Goal: Information Seeking & Learning: Learn about a topic

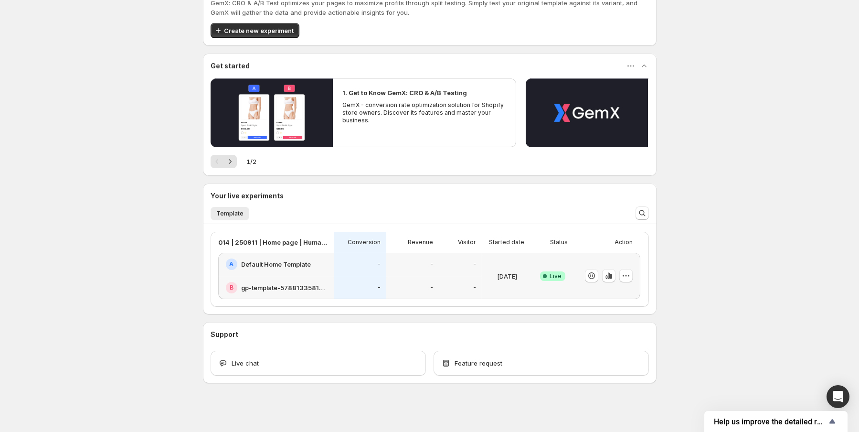
scroll to position [37, 0]
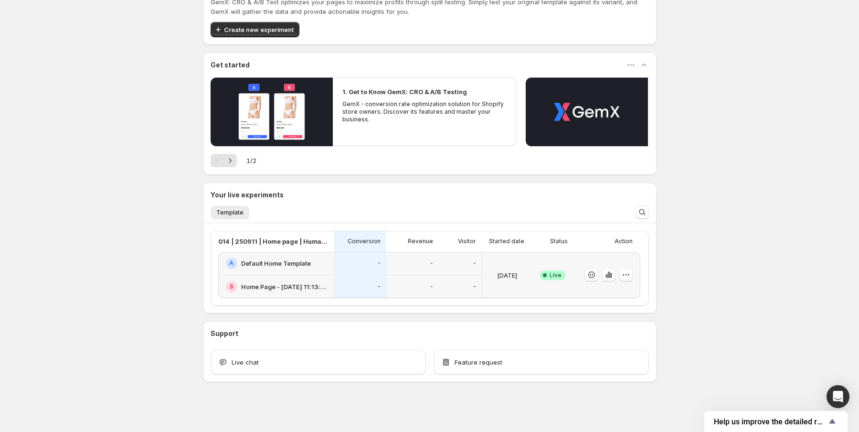
scroll to position [37, 0]
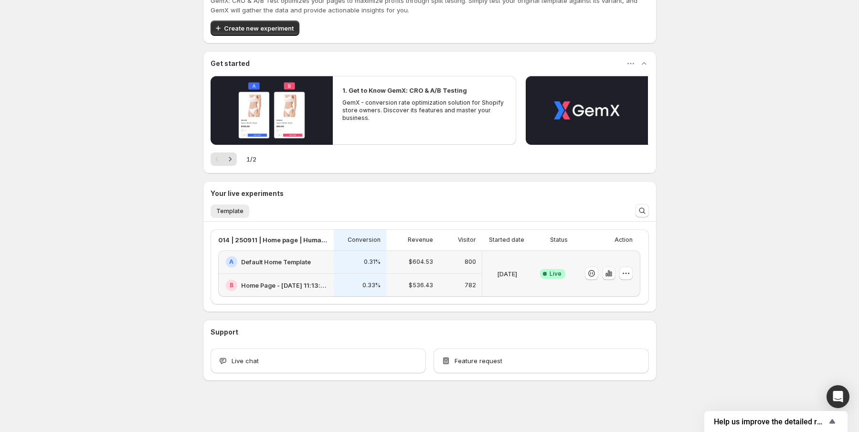
click at [609, 275] on icon "button" at bounding box center [608, 273] width 2 height 6
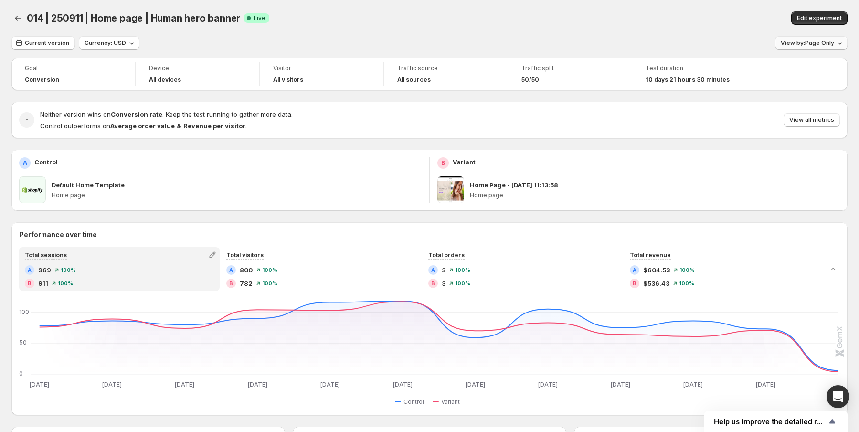
click at [834, 44] on span "View by: Page Only" at bounding box center [807, 43] width 53 height 8
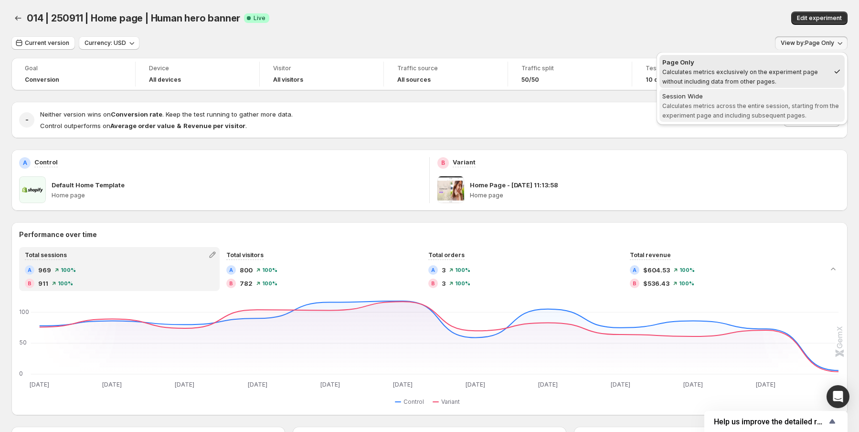
click at [725, 112] on span "Calculates metrics across the entire session, starting from the experiment page…" at bounding box center [750, 110] width 177 height 17
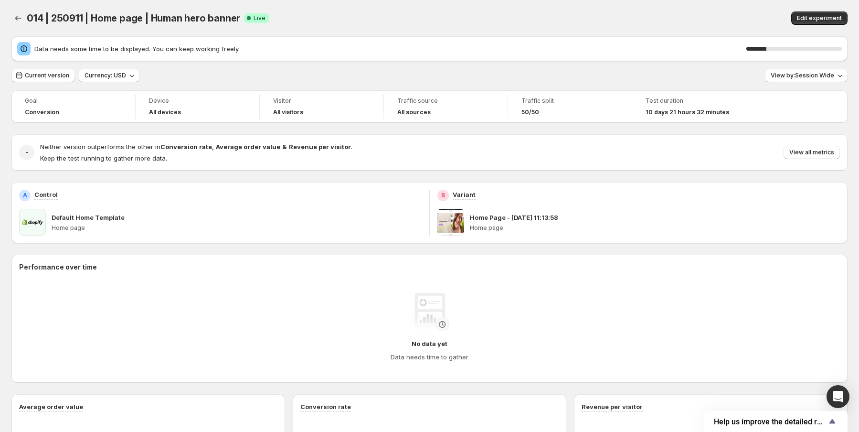
click at [479, 140] on div "- Neither version outperforms the other in Conversion rate , Average order valu…" at bounding box center [429, 152] width 836 height 36
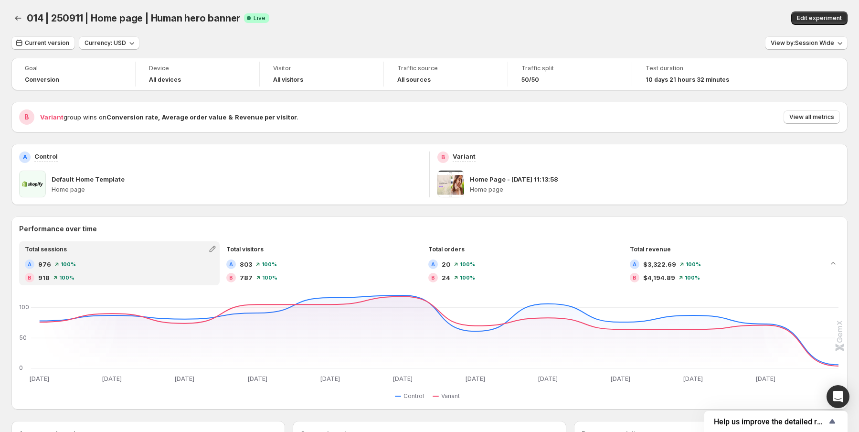
click at [413, 26] on div "014 | 250911 | Home page | Human hero banner. This page is ready 014 | 250911 |…" at bounding box center [429, 18] width 836 height 36
click at [295, 20] on div "014 | 250911 | Home page | Human hero banner Success Complete Live" at bounding box center [276, 17] width 498 height 13
click at [352, 17] on div "014 | 250911 | Home page | Human hero banner Success Complete Live" at bounding box center [276, 17] width 498 height 13
click at [379, 5] on div "014 | 250911 | Home page | Human hero banner. This page is ready 014 | 250911 |…" at bounding box center [429, 18] width 836 height 36
click at [321, 13] on div "014 | 250911 | Home page | Human hero banner Success Complete Live" at bounding box center [276, 17] width 498 height 13
